Goal: Task Accomplishment & Management: Manage account settings

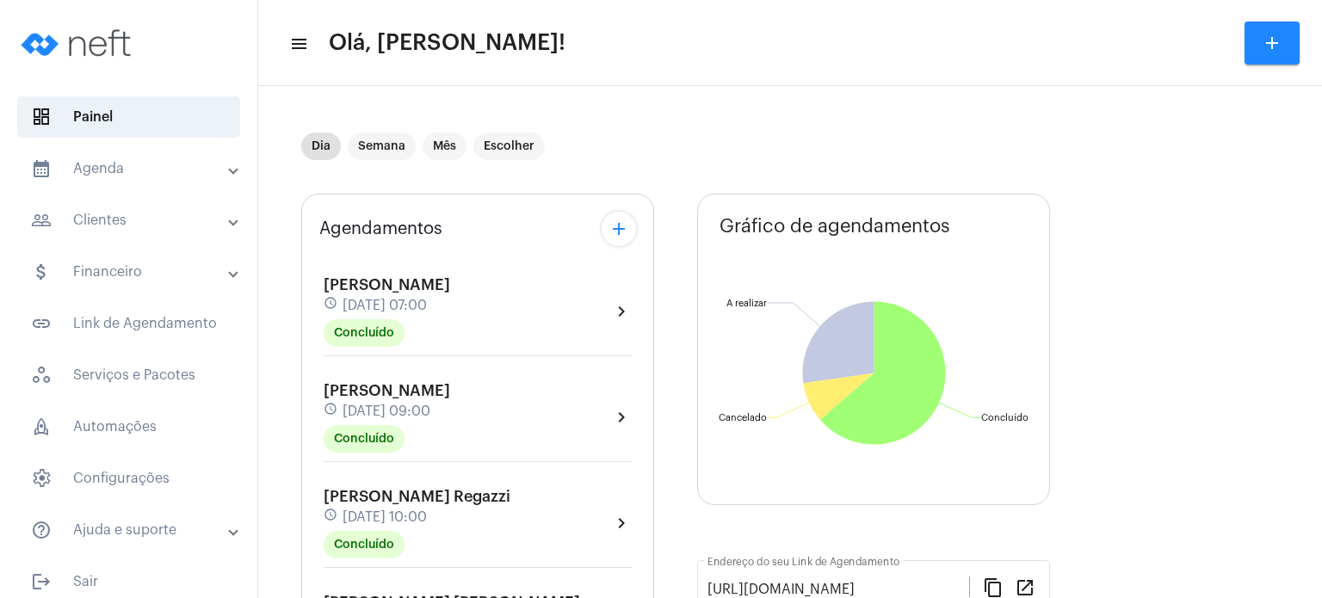
scroll to position [895, 0]
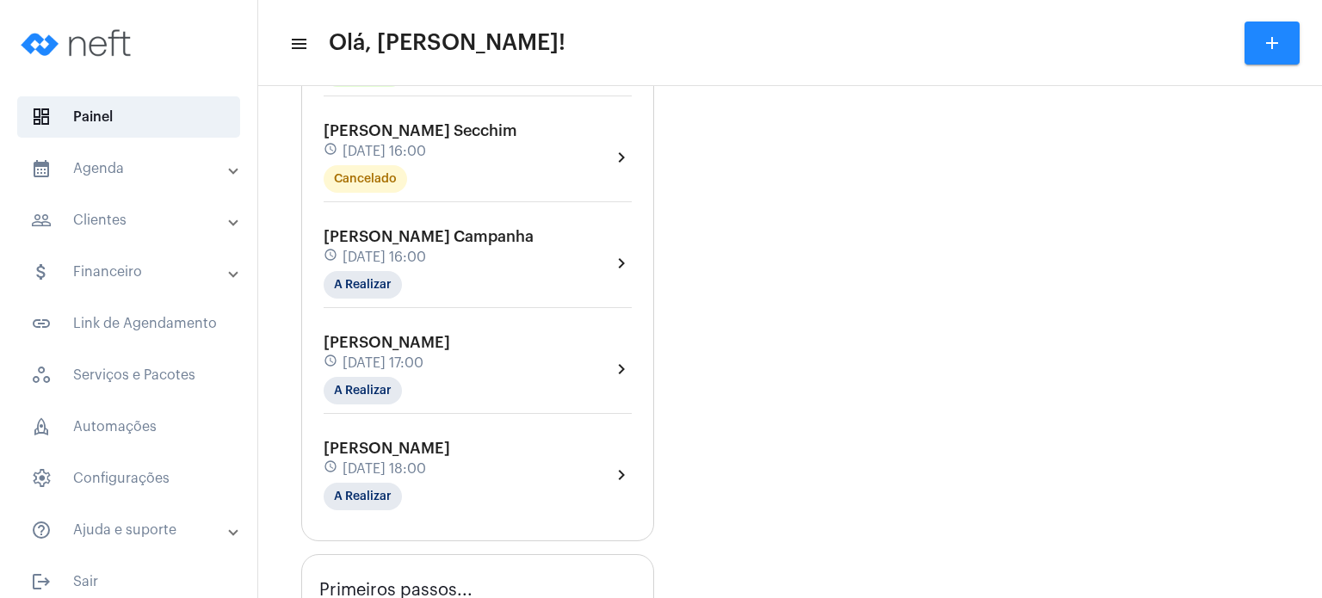
click at [401, 244] on span "[PERSON_NAME] Campanha" at bounding box center [429, 236] width 210 height 15
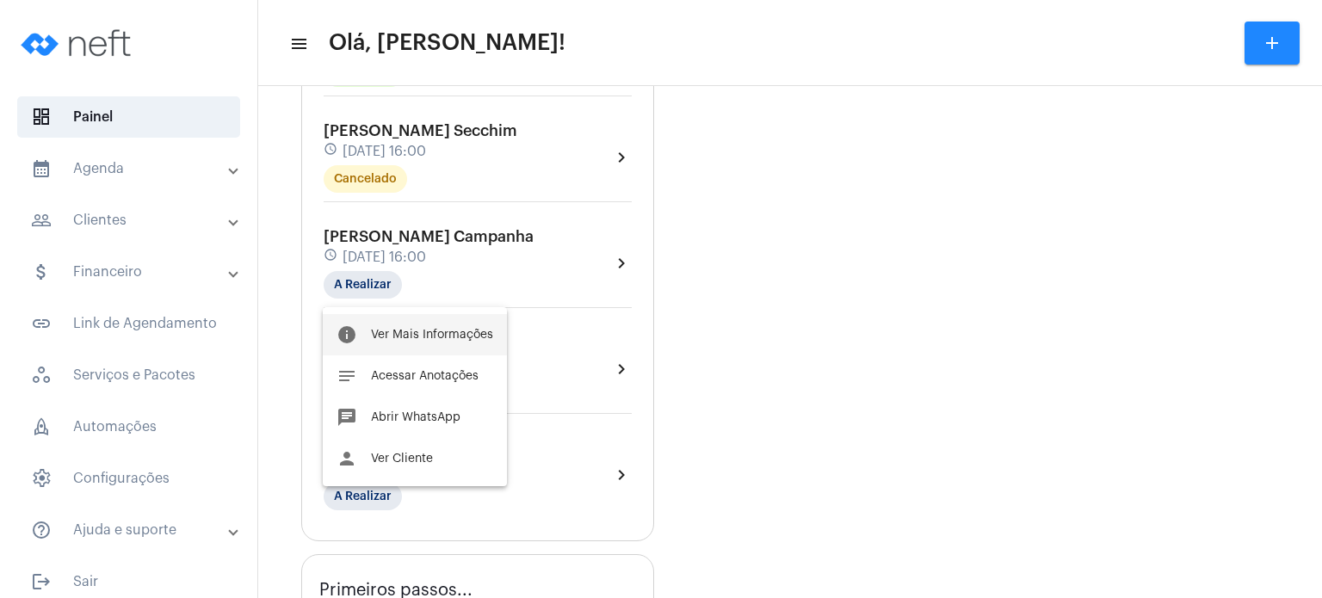
click at [393, 341] on button "info Ver Mais Informações" at bounding box center [415, 334] width 184 height 41
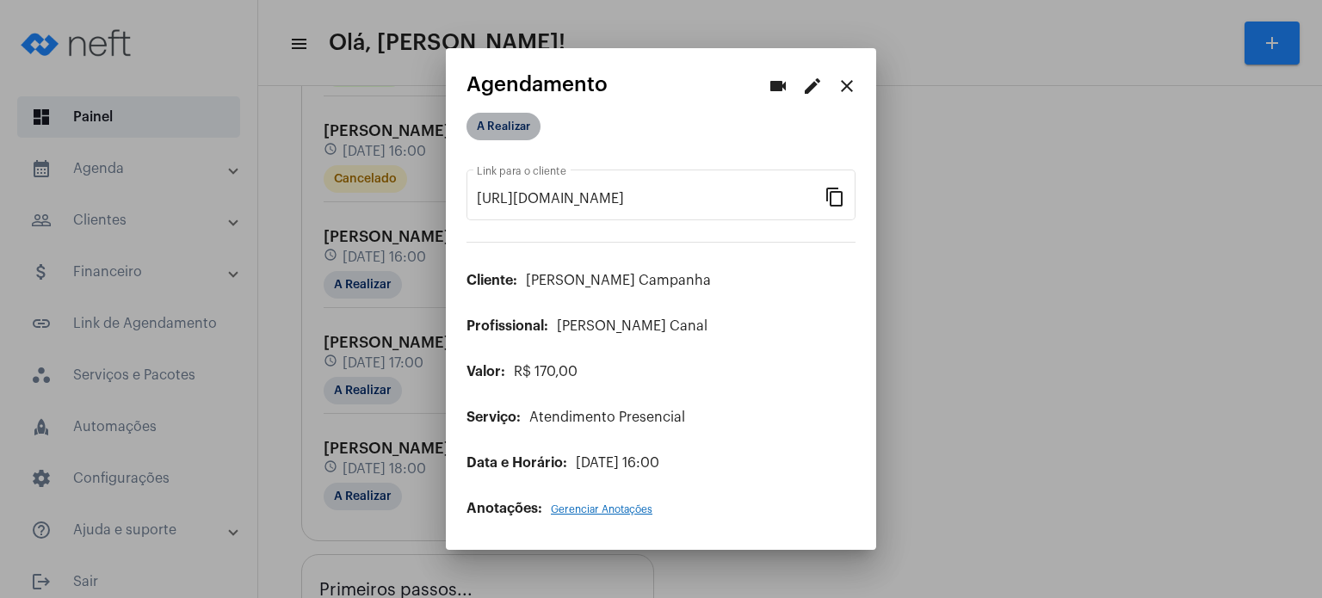
click at [520, 118] on mat-chip "A Realizar" at bounding box center [504, 127] width 74 height 28
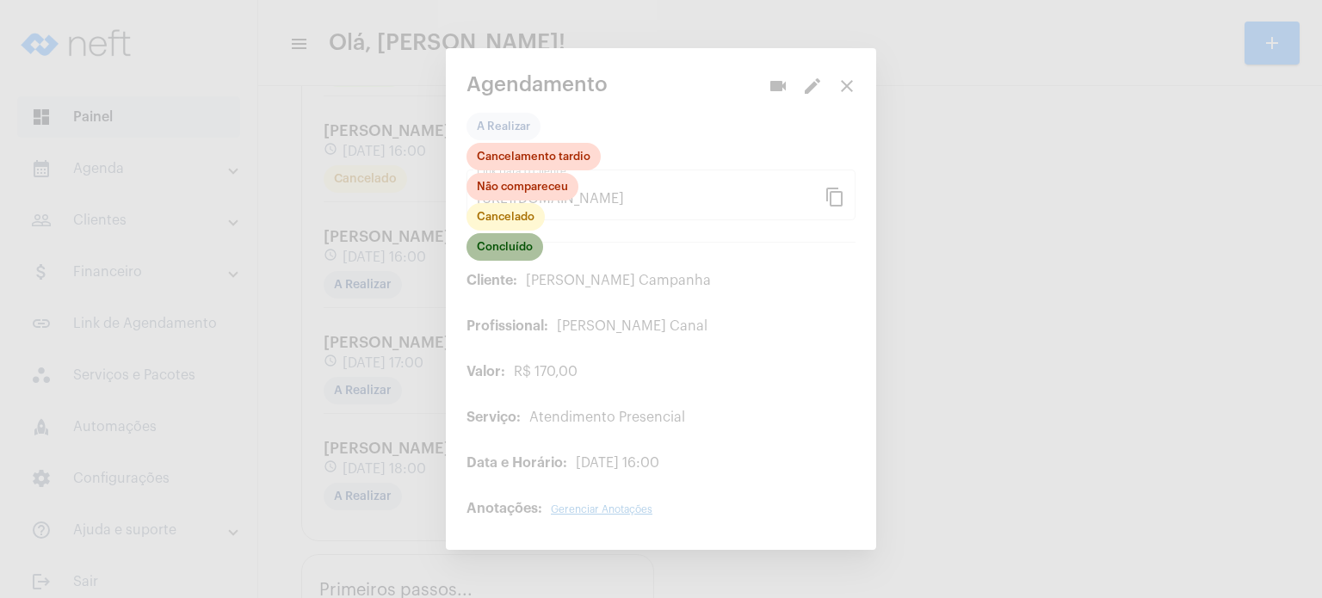
click at [513, 247] on mat-chip "Concluído" at bounding box center [505, 247] width 77 height 28
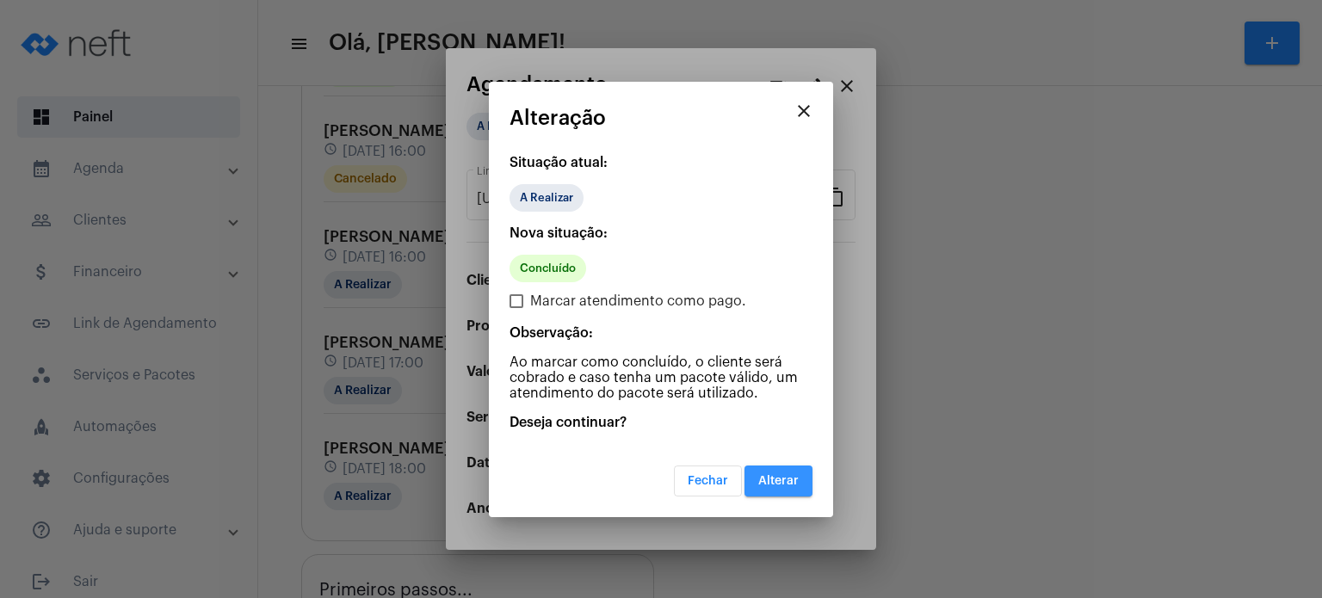
click at [785, 467] on button "Alterar" at bounding box center [779, 481] width 68 height 31
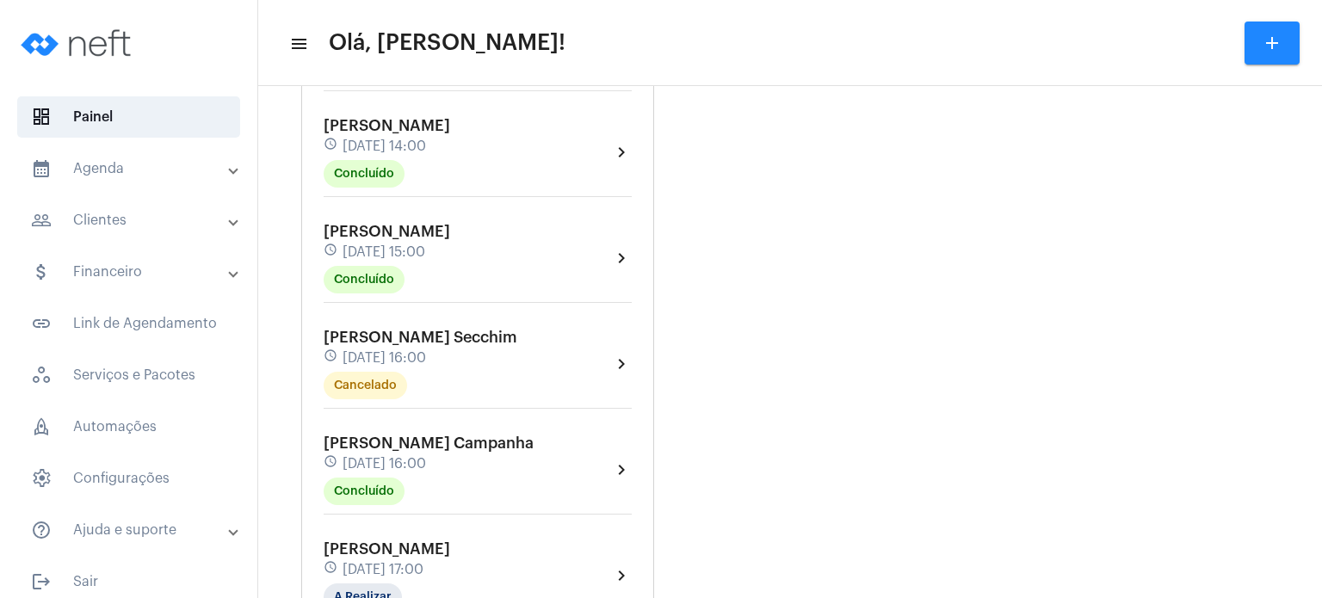
scroll to position [723, 0]
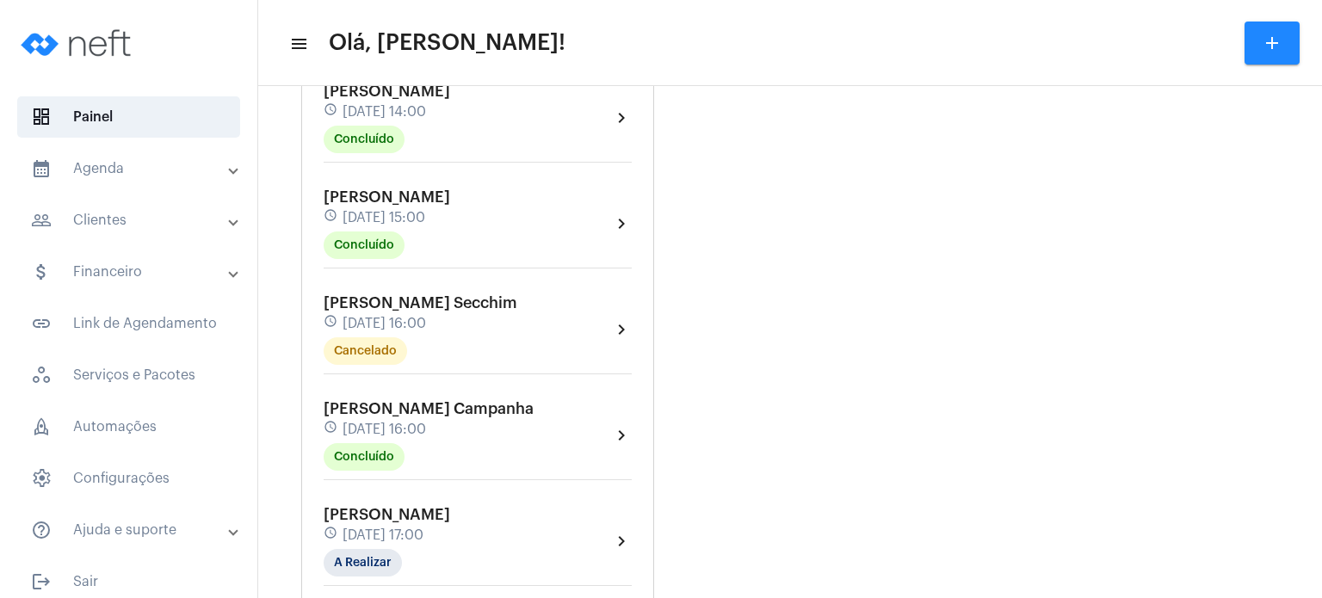
click at [425, 226] on span "[DATE] 15:00" at bounding box center [384, 217] width 83 height 15
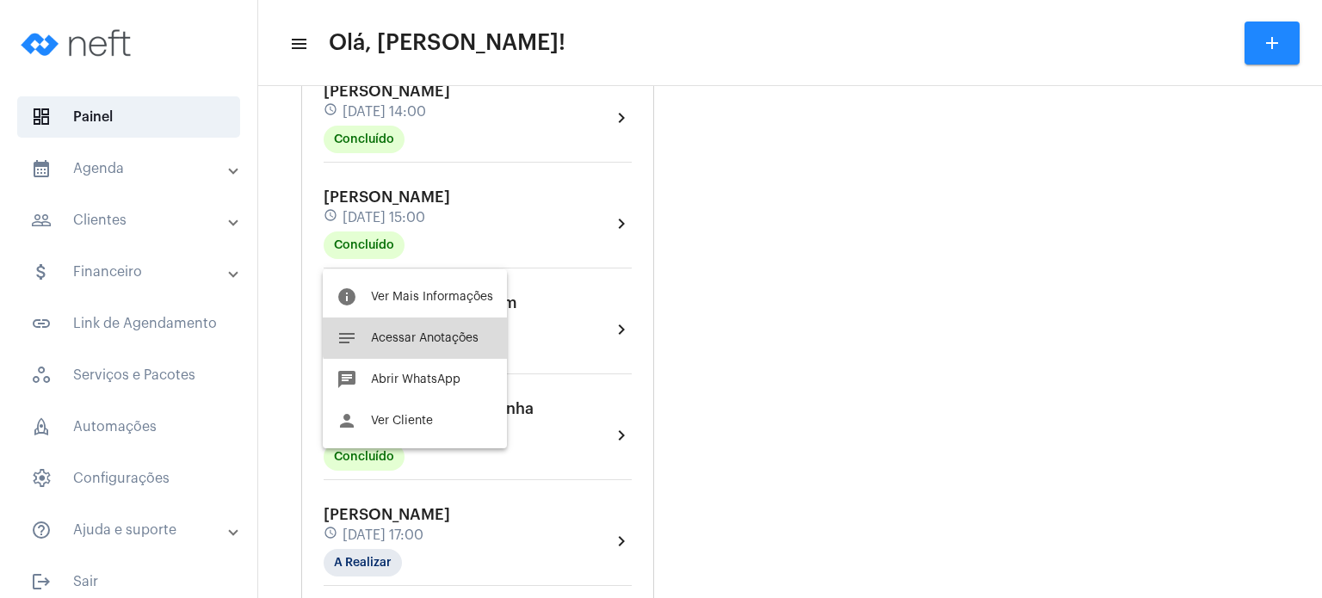
click at [425, 326] on button "notes Acessar Anotações" at bounding box center [415, 338] width 184 height 41
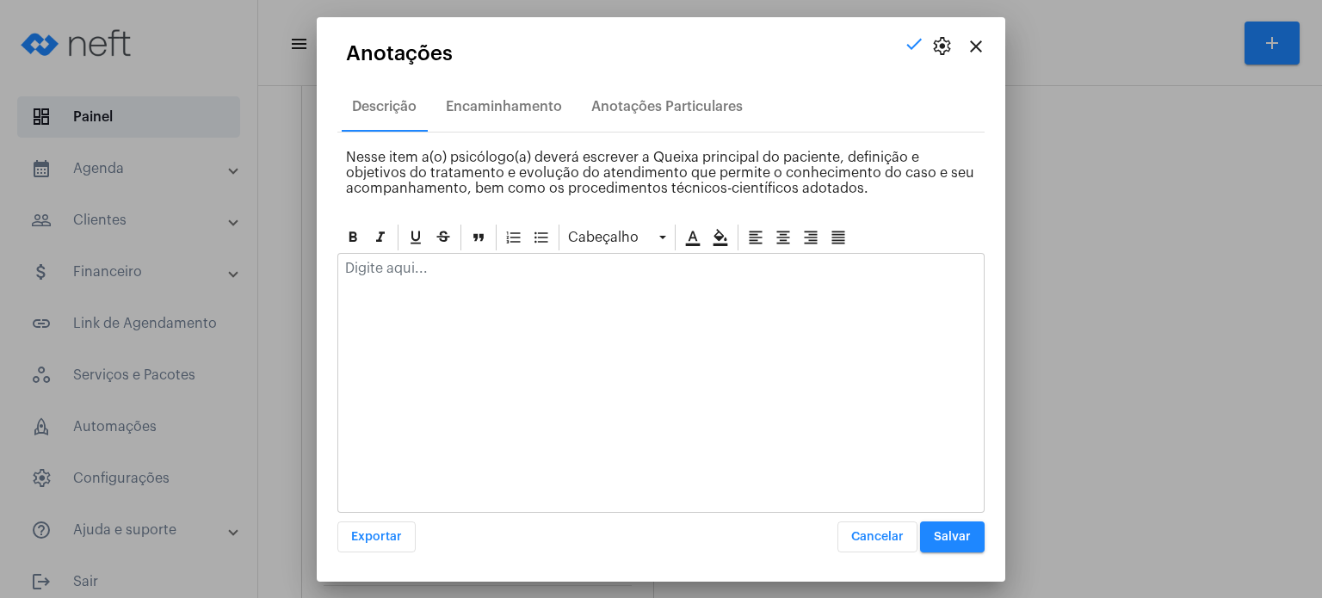
click at [405, 263] on p at bounding box center [661, 268] width 632 height 15
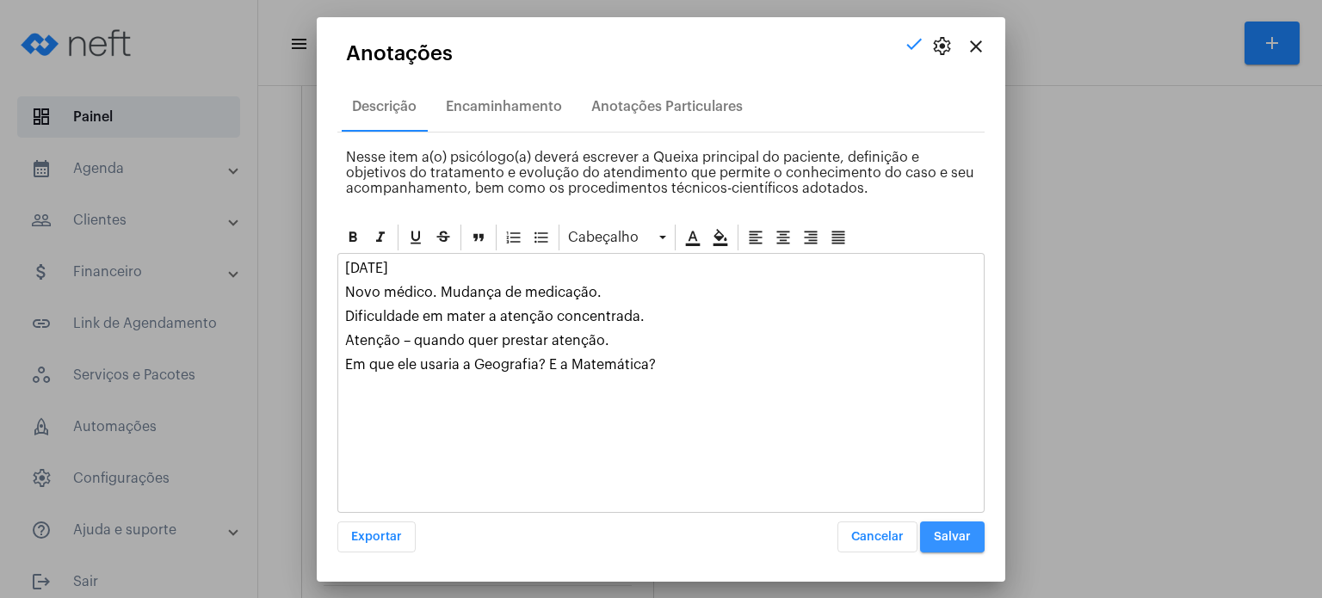
click at [948, 529] on button "Salvar" at bounding box center [952, 537] width 65 height 31
